Goal: Task Accomplishment & Management: Use online tool/utility

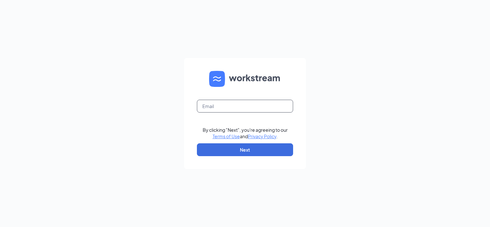
click at [266, 105] on input "text" at bounding box center [245, 106] width 96 height 13
type input "[PERSON_NAME][EMAIL_ADDRESS][PERSON_NAME][DOMAIN_NAME]"
click at [275, 151] on button "Next" at bounding box center [245, 149] width 96 height 13
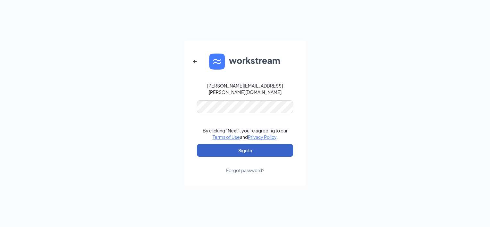
click at [275, 147] on button "Sign In" at bounding box center [245, 150] width 96 height 13
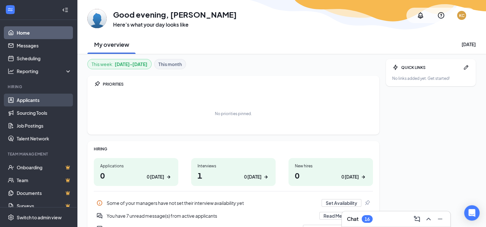
click at [39, 100] on link "Applicants" at bounding box center [44, 100] width 55 height 13
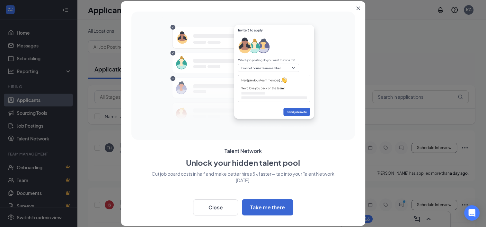
click at [357, 9] on icon "Close" at bounding box center [358, 9] width 4 height 4
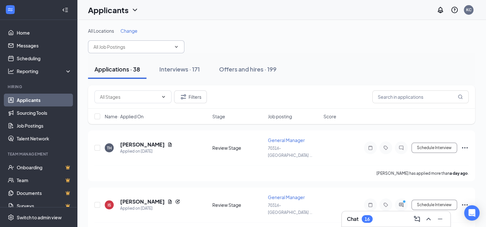
click at [171, 49] on input "text" at bounding box center [132, 46] width 78 height 7
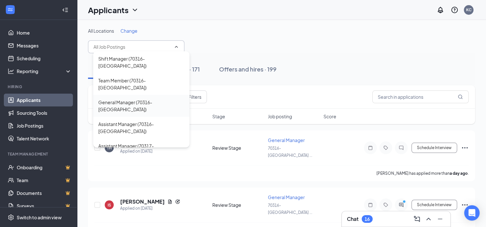
click at [160, 105] on div "General Manager (70316- [GEOGRAPHIC_DATA])" at bounding box center [141, 106] width 86 height 14
type input "General Manager (70316- [GEOGRAPHIC_DATA])"
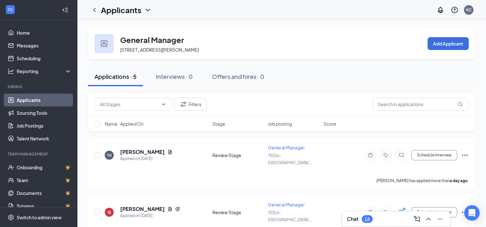
click at [402, 68] on div "Applications · 5 Interviews · 0 Offers and hires · 0" at bounding box center [281, 76] width 387 height 19
click at [372, 72] on div "Applications · 5 Interviews · 0 Offers and hires · 0" at bounding box center [281, 76] width 387 height 19
